Goal: Navigation & Orientation: Find specific page/section

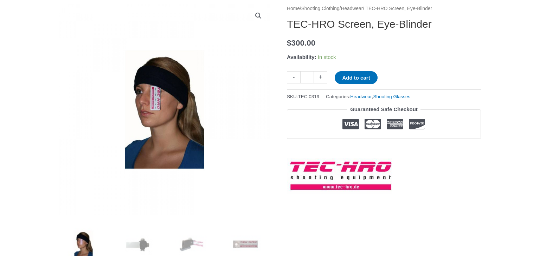
scroll to position [89, 0]
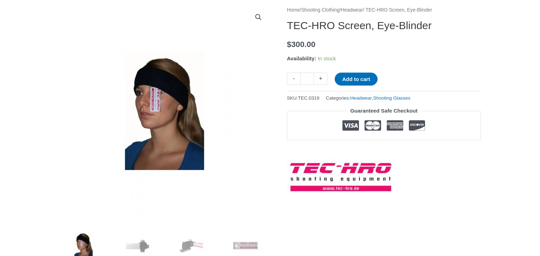
click at [312, 172] on img at bounding box center [339, 178] width 105 height 36
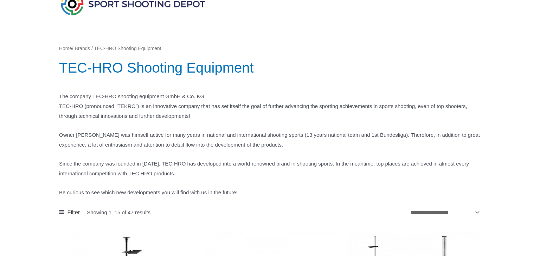
scroll to position [25, 0]
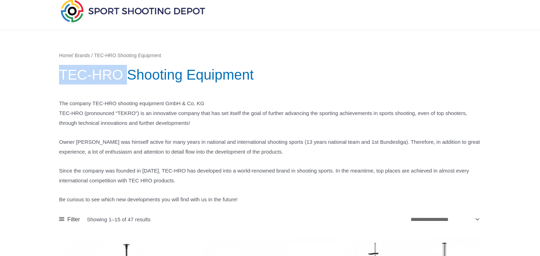
drag, startPoint x: 59, startPoint y: 77, endPoint x: 129, endPoint y: 73, distance: 70.4
click at [129, 73] on h1 "TEC-HRO Shooting Equipment" at bounding box center [270, 75] width 422 height 20
copy h1 "TEC-HRO"
